Goal: Task Accomplishment & Management: Use online tool/utility

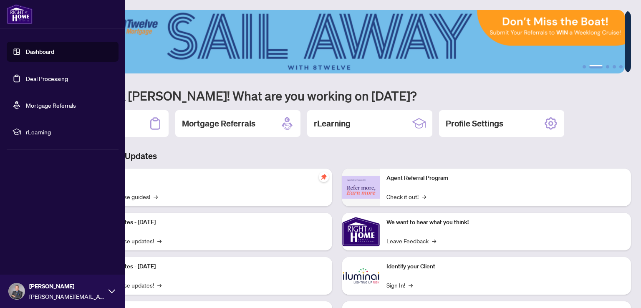
click at [40, 79] on link "Deal Processing" at bounding box center [47, 79] width 42 height 8
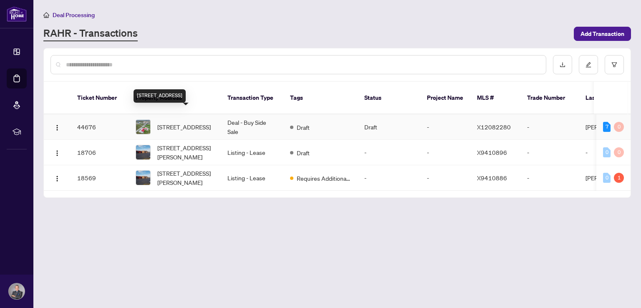
click at [192, 122] on span "1980 HWY 20, Thorold, Ontario L3B 5N5, Canada" at bounding box center [183, 126] width 53 height 9
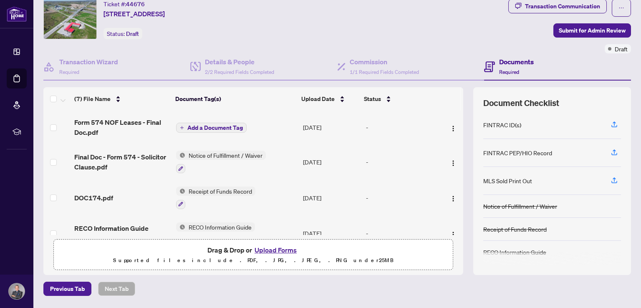
scroll to position [42, 0]
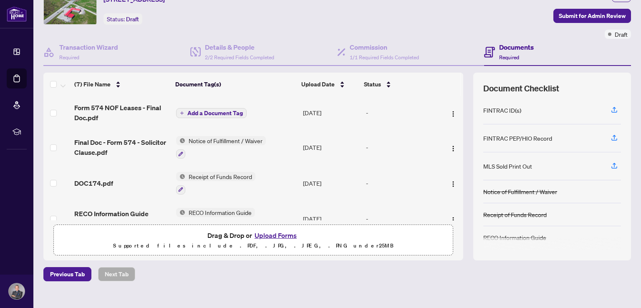
click at [284, 234] on button "Upload Forms" at bounding box center [275, 235] width 47 height 11
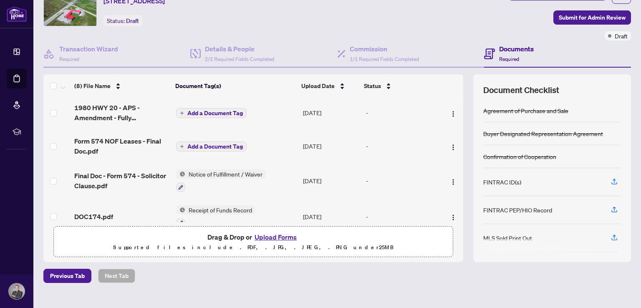
scroll to position [0, 0]
